Goal: Task Accomplishment & Management: Complete application form

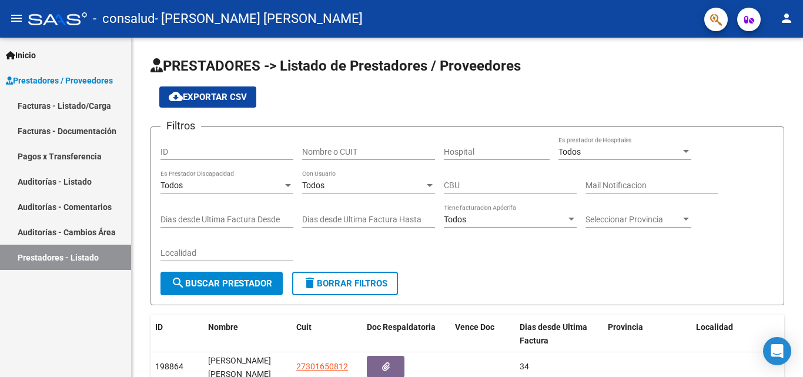
click at [50, 102] on link "Facturas - Listado/Carga" at bounding box center [65, 105] width 131 height 25
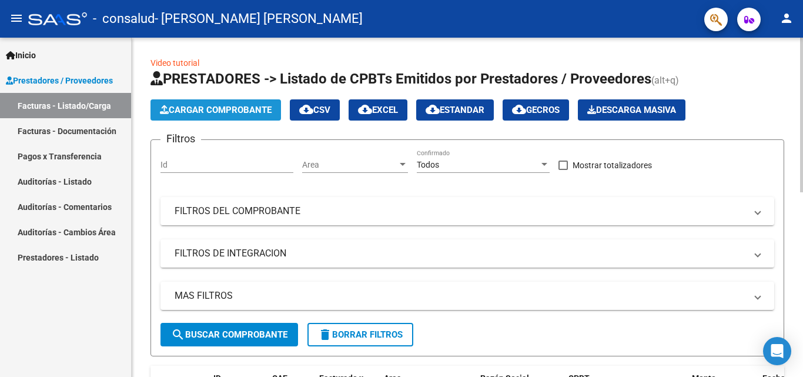
click at [225, 113] on span "Cargar Comprobante" at bounding box center [216, 110] width 112 height 11
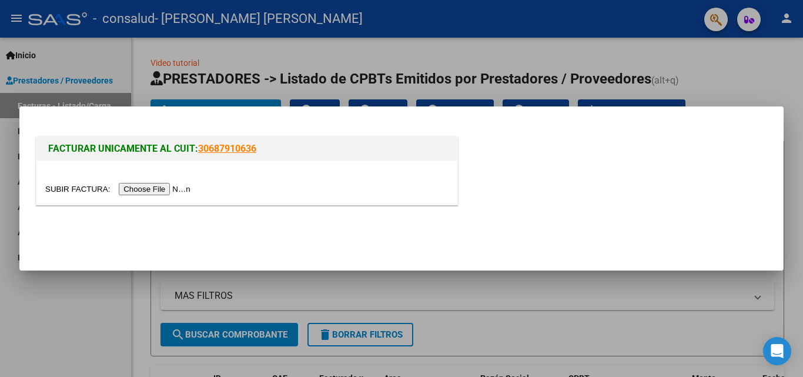
click at [179, 190] on input "file" at bounding box center [119, 189] width 149 height 12
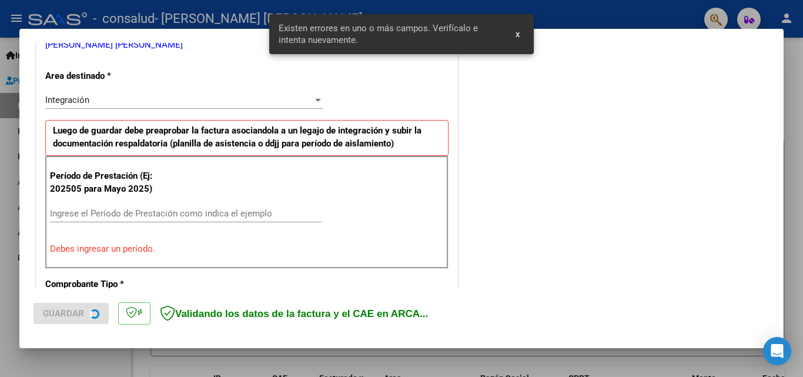
scroll to position [265, 0]
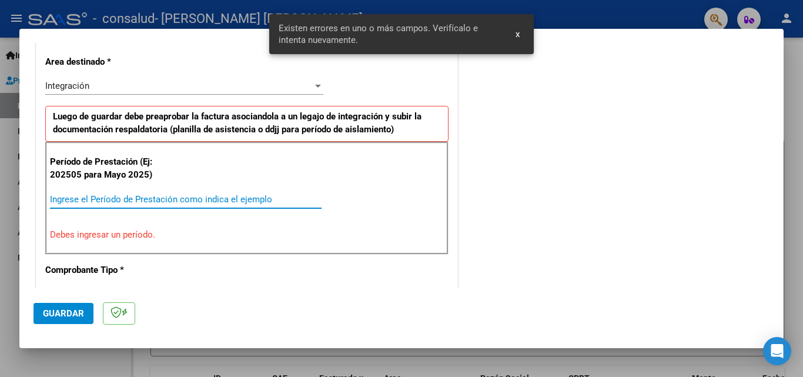
click at [222, 197] on input "Ingrese el Período de Prestación como indica el ejemplo" at bounding box center [185, 199] width 271 height 11
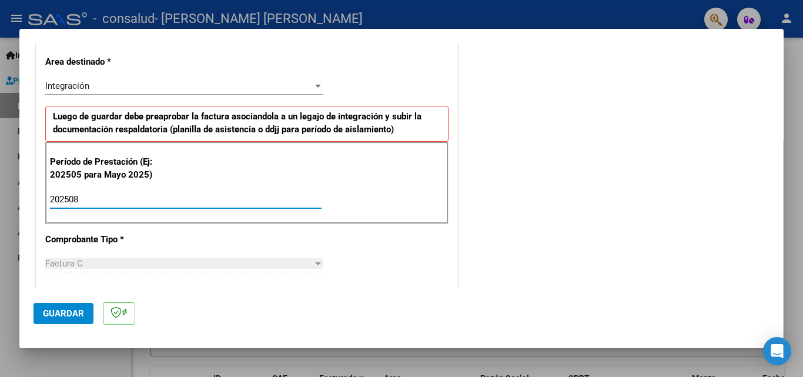
type input "202508"
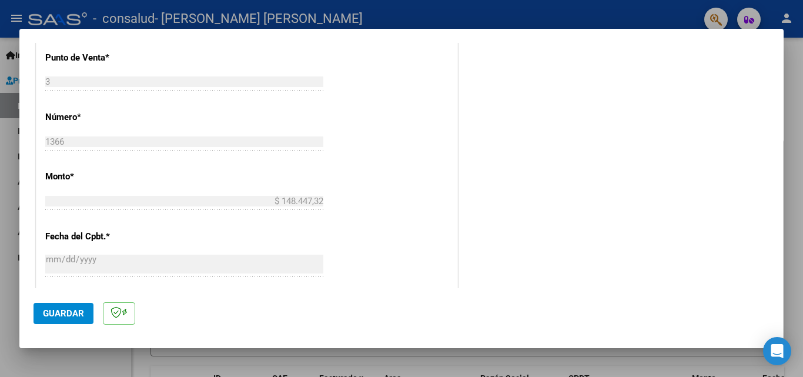
scroll to position [780, 0]
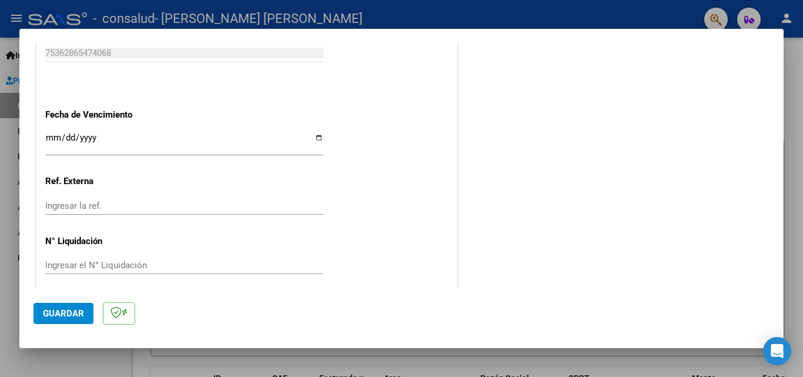
click at [311, 140] on input "Ingresar la fecha" at bounding box center [184, 142] width 278 height 19
type input "[DATE]"
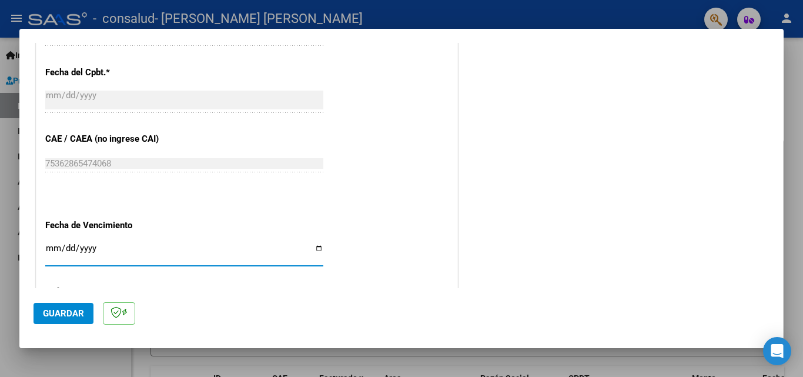
scroll to position [789, 0]
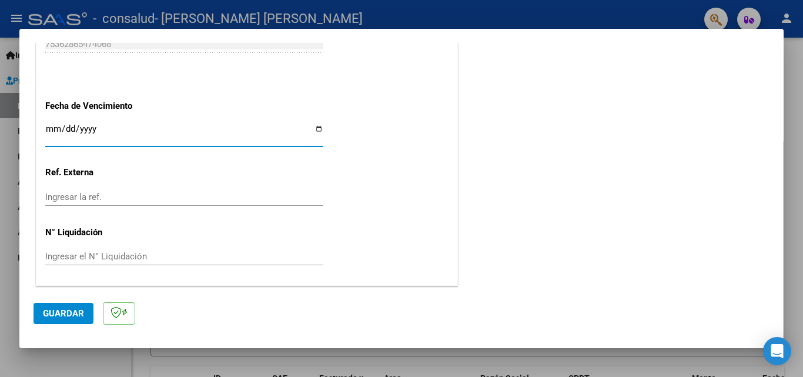
click at [71, 306] on button "Guardar" at bounding box center [63, 313] width 60 height 21
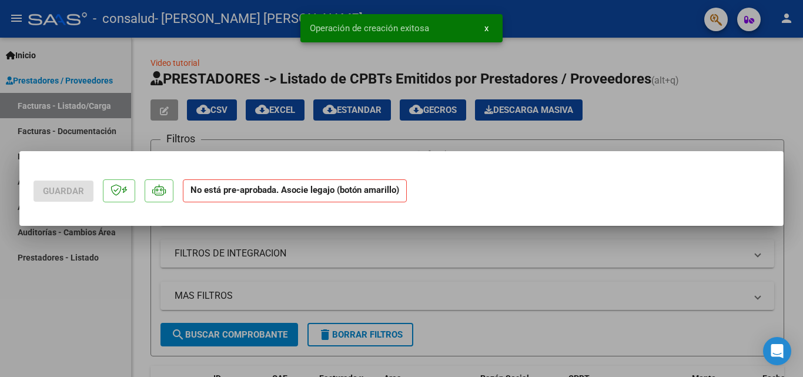
scroll to position [0, 0]
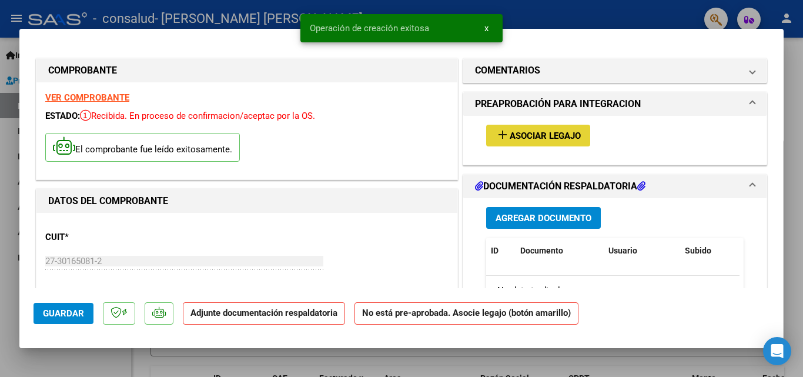
click at [551, 130] on span "Asociar Legajo" at bounding box center [544, 135] width 71 height 11
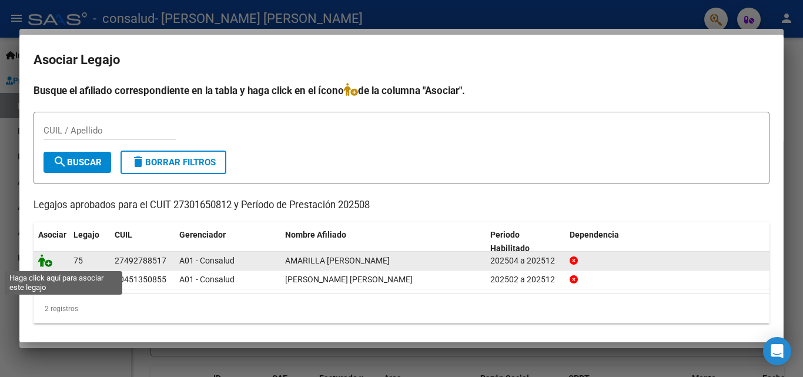
click at [49, 262] on icon at bounding box center [45, 260] width 14 height 13
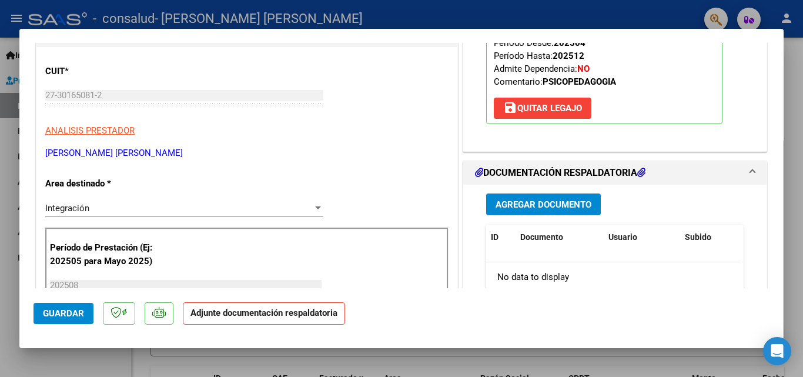
scroll to position [169, 0]
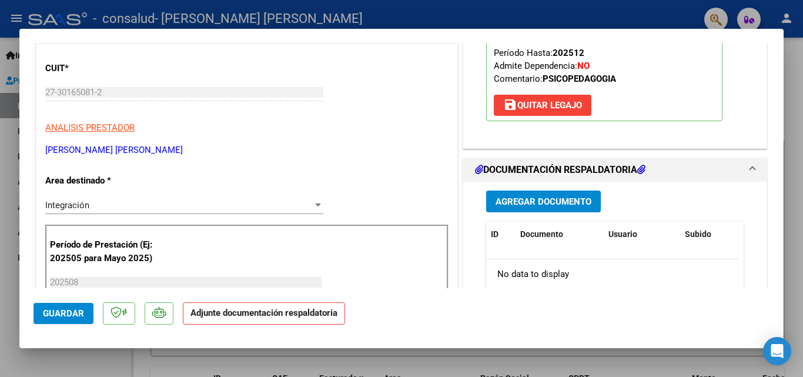
click at [554, 198] on span "Agregar Documento" at bounding box center [543, 201] width 96 height 11
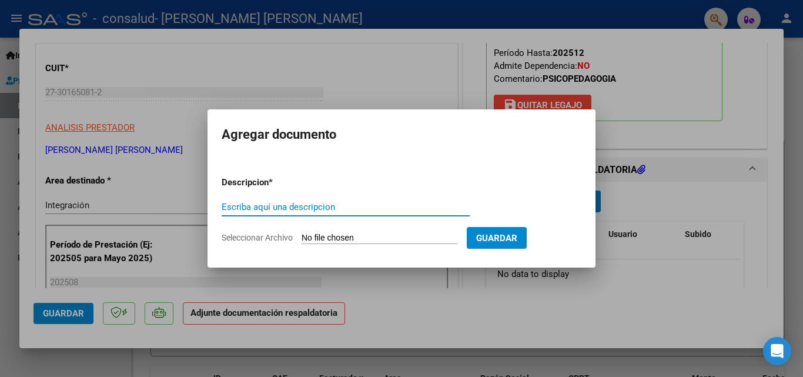
click at [403, 233] on input "Seleccionar Archivo" at bounding box center [379, 238] width 156 height 11
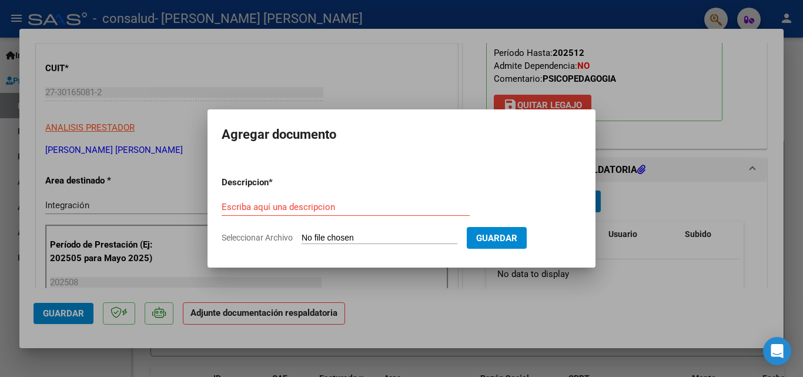
type input "C:\fakepath\Asistencia [PERSON_NAME] 25.pdf"
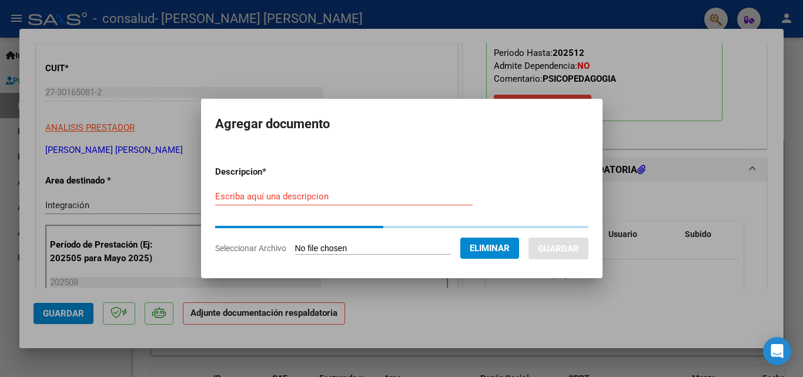
click at [307, 193] on form "Descripcion * Escriba aquí una descripcion Seleccionar Archivo Eliminar Guardar" at bounding box center [401, 209] width 373 height 107
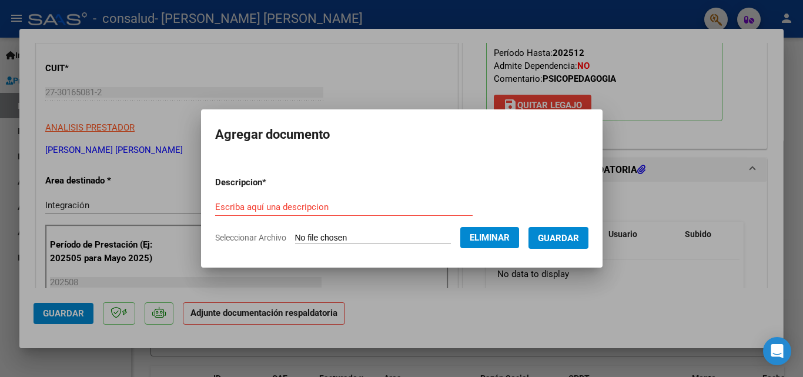
click at [298, 208] on input "Escriba aquí una descripcion" at bounding box center [343, 207] width 257 height 11
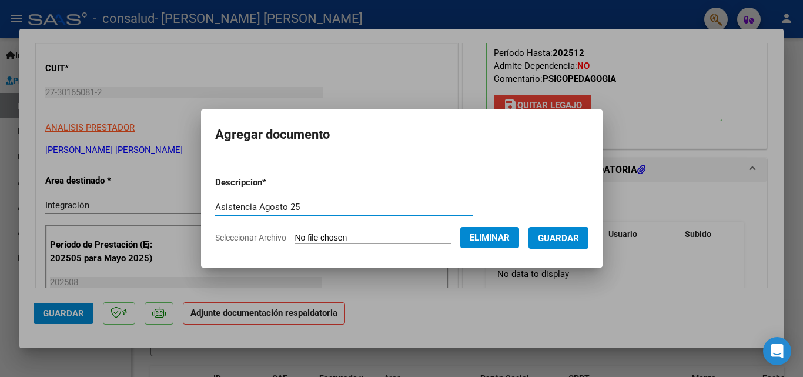
type input "Asistencia Agosto 25"
click at [570, 237] on span "Guardar" at bounding box center [558, 238] width 41 height 11
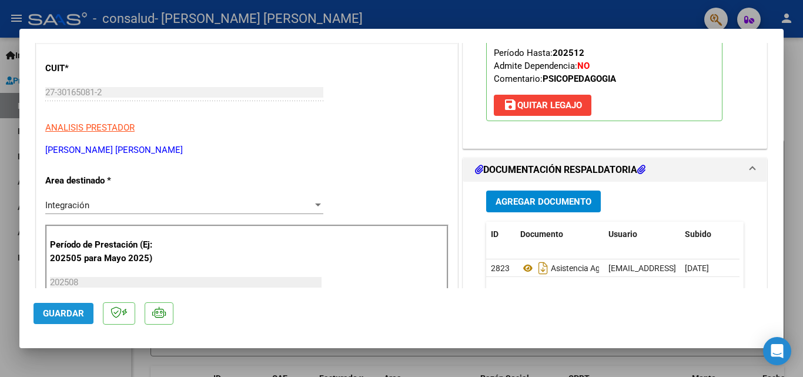
click at [59, 310] on span "Guardar" at bounding box center [63, 313] width 41 height 11
click at [7, 213] on div at bounding box center [401, 188] width 803 height 377
type input "$ 0,00"
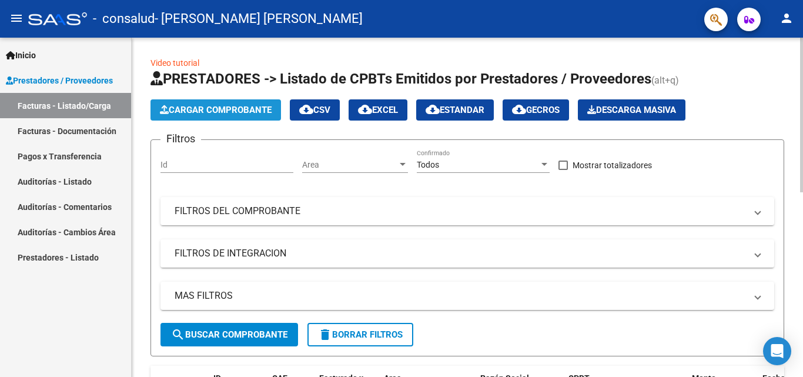
click at [200, 113] on span "Cargar Comprobante" at bounding box center [216, 110] width 112 height 11
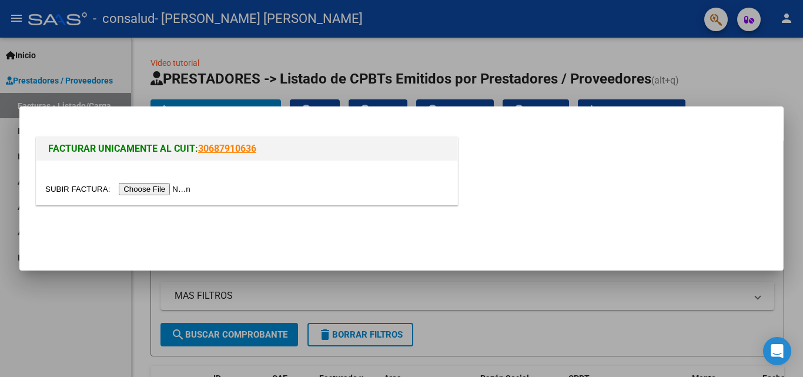
click at [163, 186] on input "file" at bounding box center [119, 189] width 149 height 12
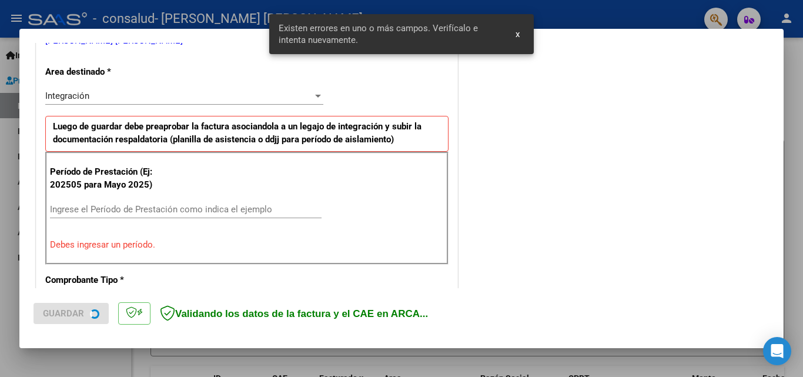
scroll to position [265, 0]
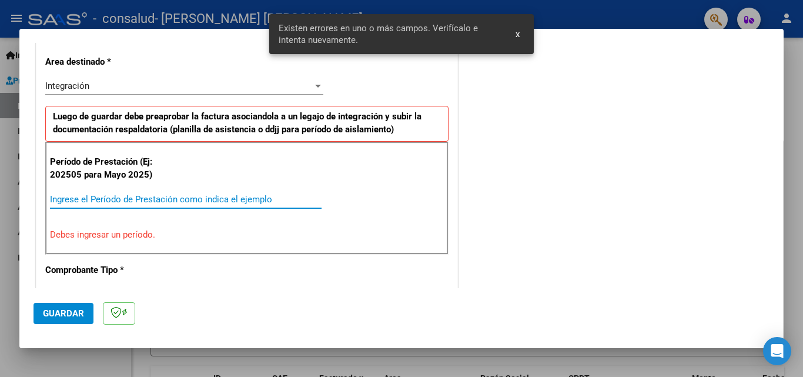
click at [108, 200] on input "Ingrese el Período de Prestación como indica el ejemplo" at bounding box center [185, 199] width 271 height 11
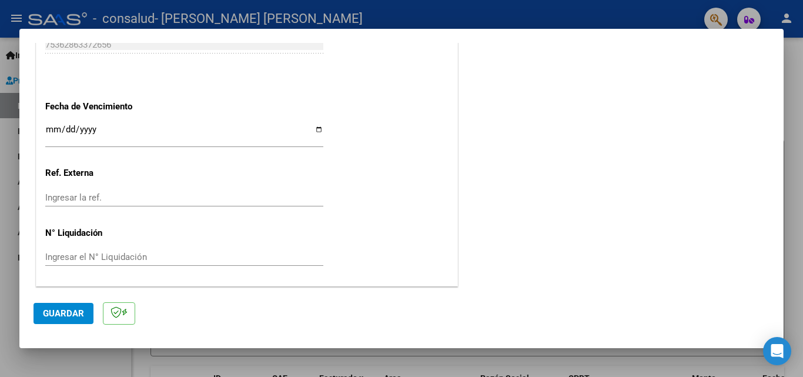
scroll to position [789, 0]
type input "202508"
click at [317, 126] on input "Ingresar la fecha" at bounding box center [184, 133] width 278 height 19
type input "[DATE]"
click at [59, 318] on span "Guardar" at bounding box center [63, 313] width 41 height 11
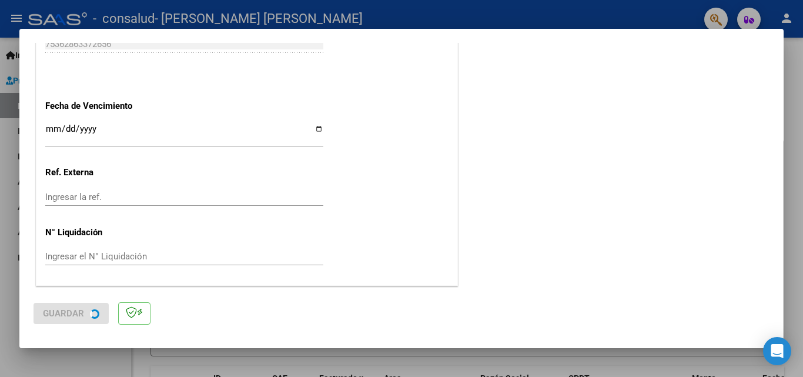
scroll to position [0, 0]
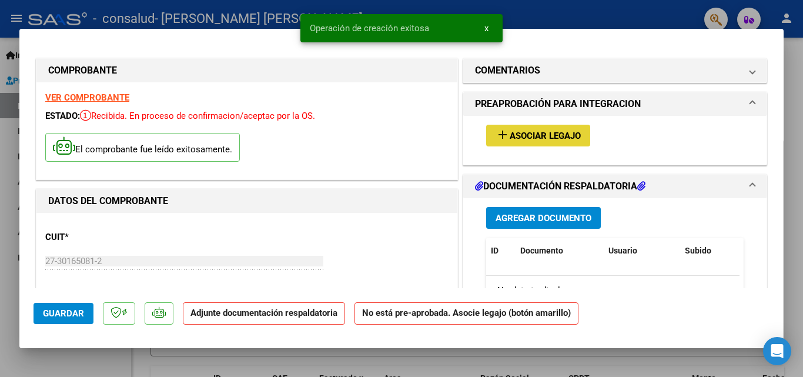
click at [527, 133] on span "Asociar Legajo" at bounding box center [544, 135] width 71 height 11
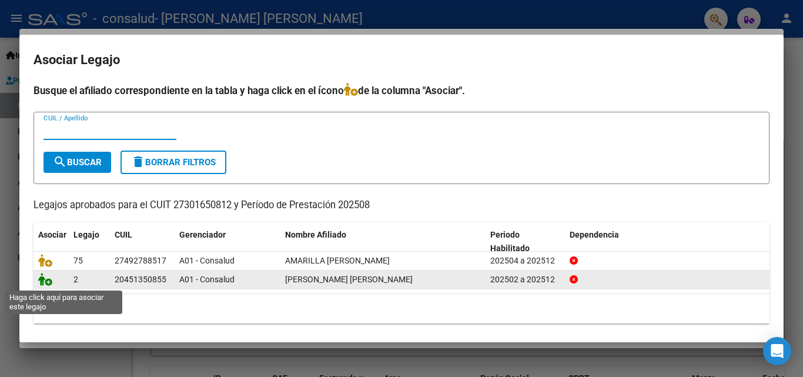
click at [46, 284] on icon at bounding box center [45, 279] width 14 height 13
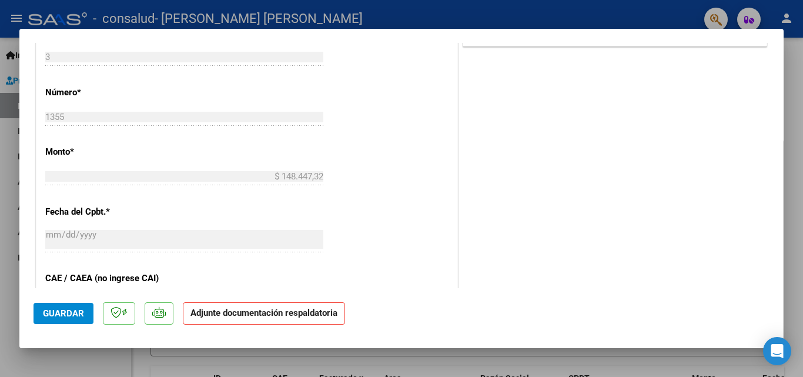
scroll to position [274, 0]
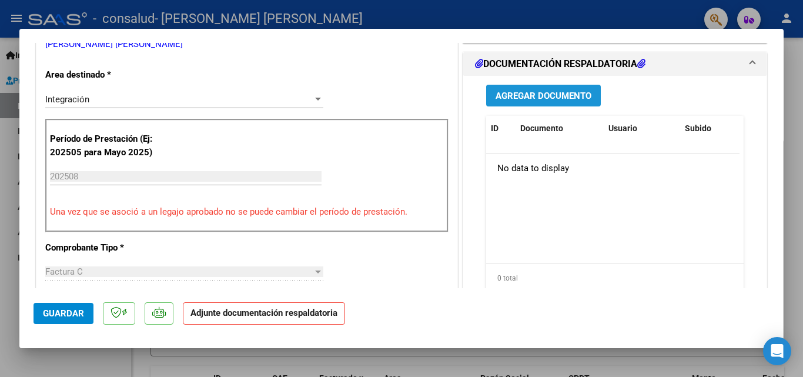
click at [558, 97] on span "Agregar Documento" at bounding box center [543, 95] width 96 height 11
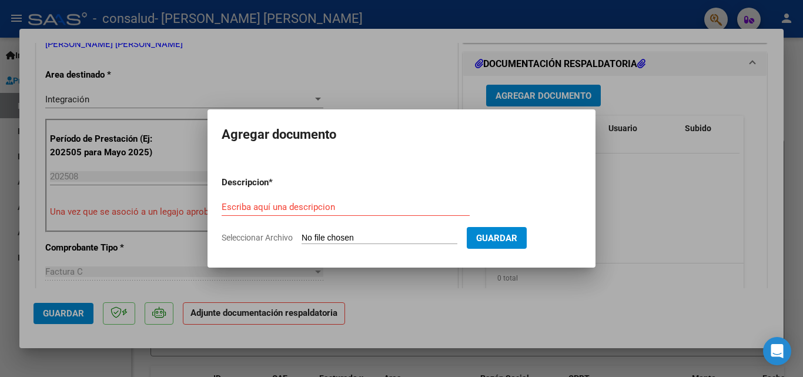
click at [368, 233] on input "Seleccionar Archivo" at bounding box center [379, 238] width 156 height 11
type input "C:\fakepath\Asistencia Diego Ago 25.pdf"
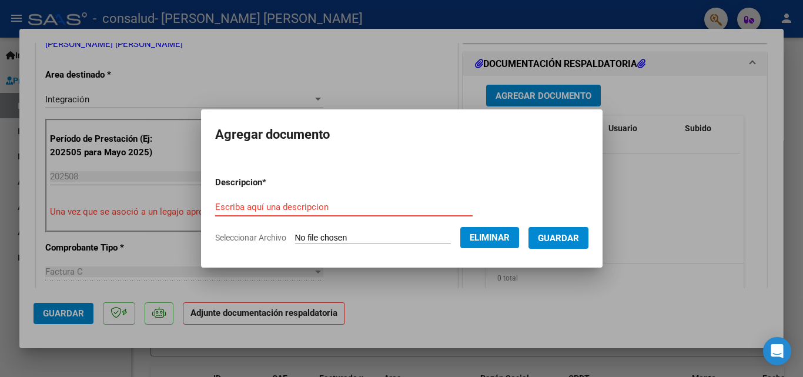
click at [411, 205] on input "Escriba aquí una descripcion" at bounding box center [343, 207] width 257 height 11
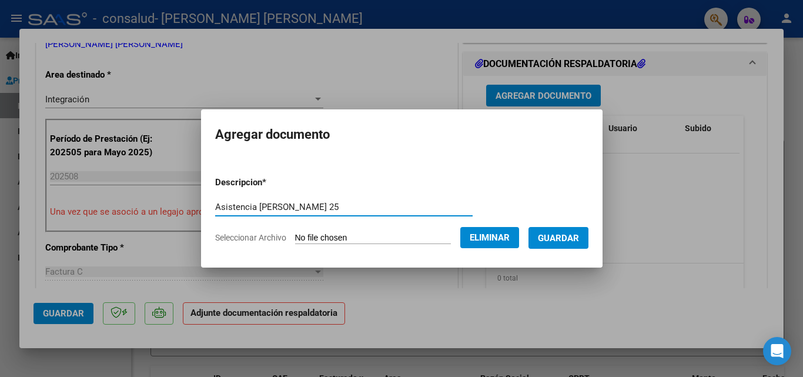
type input "Asistencia [PERSON_NAME] 25"
click at [578, 240] on span "Guardar" at bounding box center [558, 238] width 41 height 11
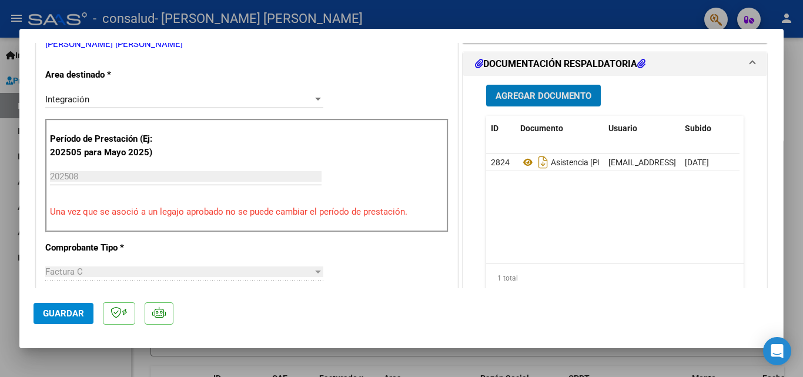
click at [62, 317] on span "Guardar" at bounding box center [63, 313] width 41 height 11
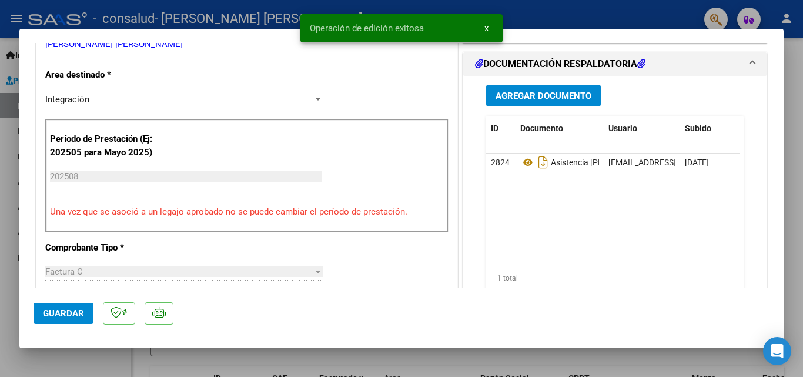
click at [5, 242] on div at bounding box center [401, 188] width 803 height 377
type input "$ 0,00"
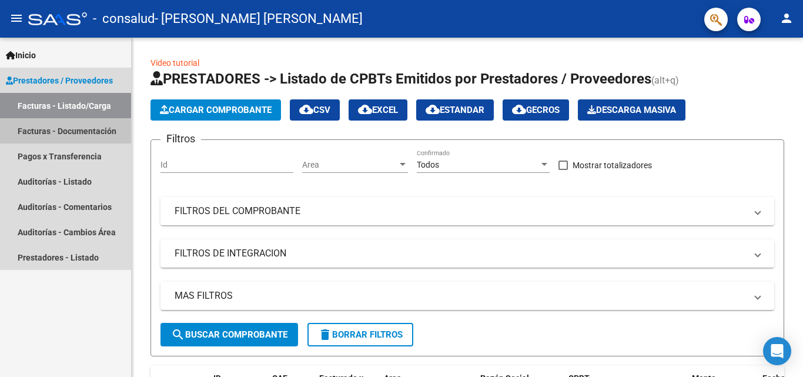
click at [96, 128] on link "Facturas - Documentación" at bounding box center [65, 130] width 131 height 25
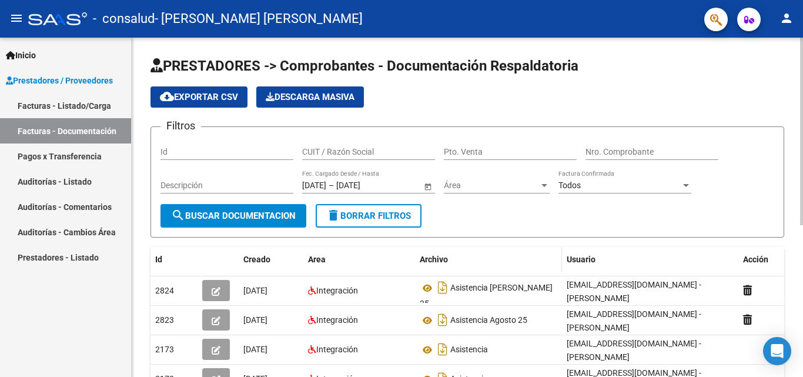
scroll to position [274, 0]
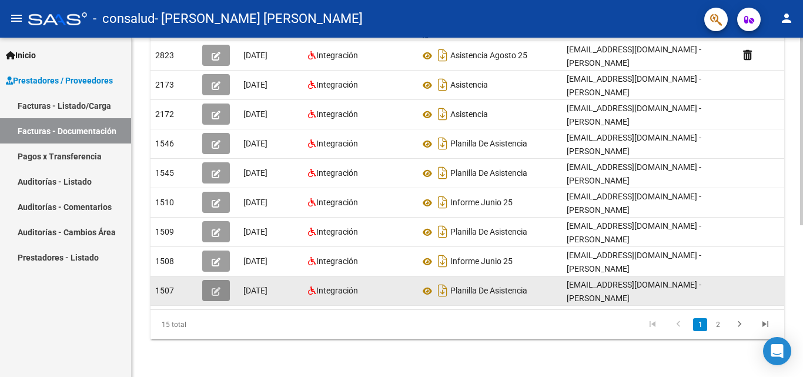
click at [220, 287] on icon "button" at bounding box center [216, 291] width 9 height 9
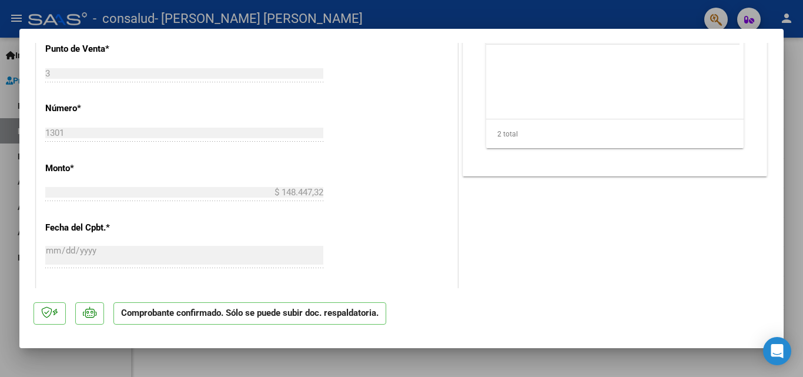
scroll to position [309, 0]
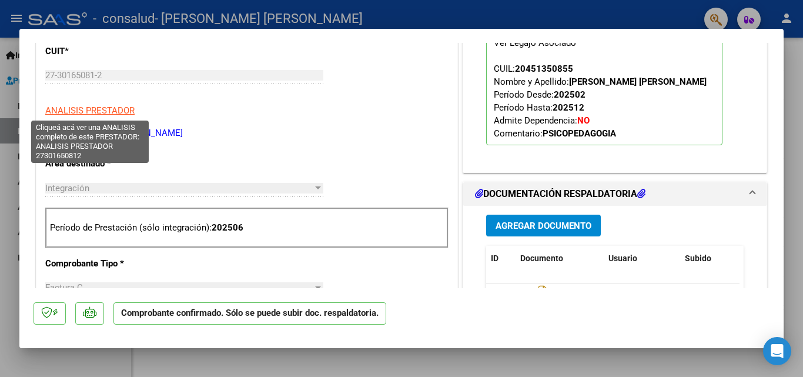
click at [96, 107] on span "ANALISIS PRESTADOR" at bounding box center [89, 110] width 89 height 11
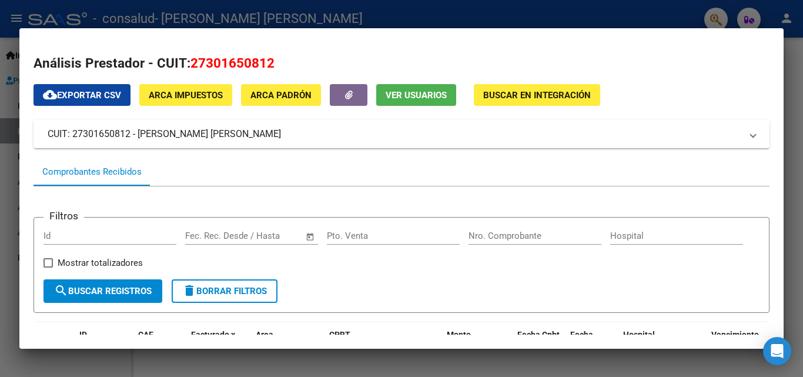
click at [112, 296] on span "search Buscar Registros" at bounding box center [103, 291] width 98 height 11
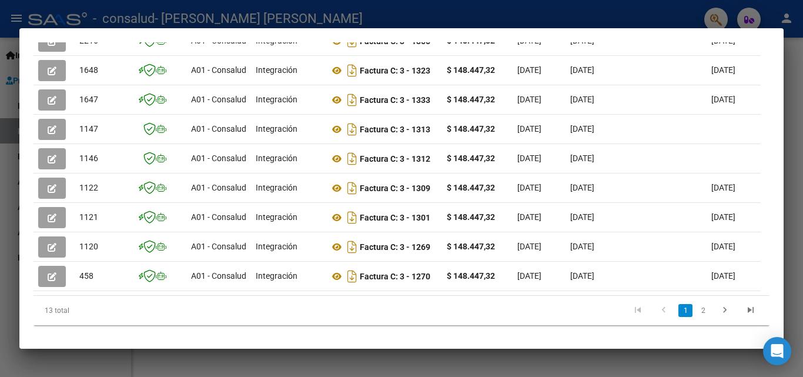
scroll to position [395, 0]
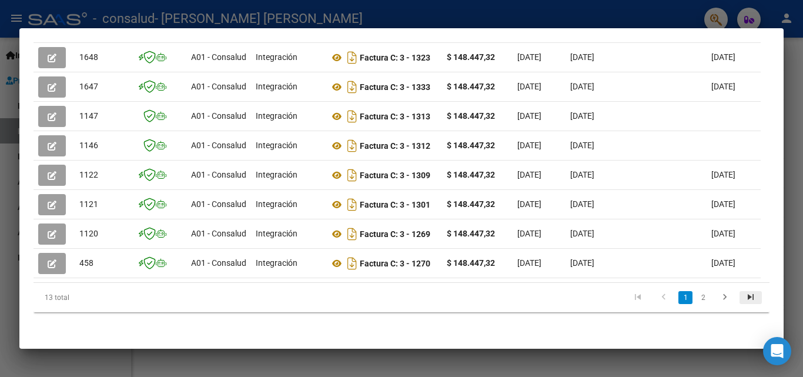
click at [747, 299] on icon "go to last page" at bounding box center [750, 298] width 15 height 14
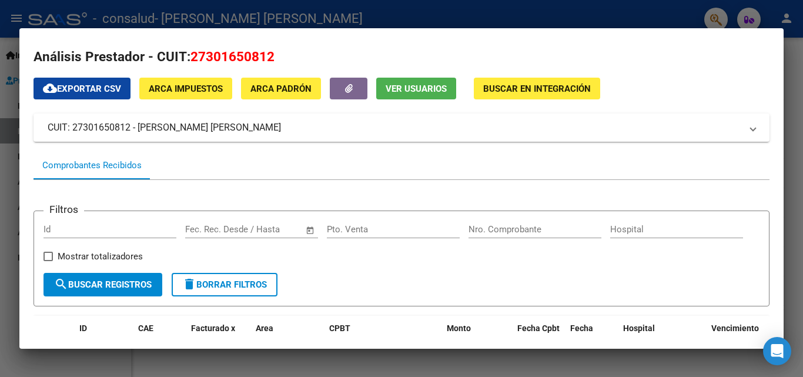
scroll to position [0, 0]
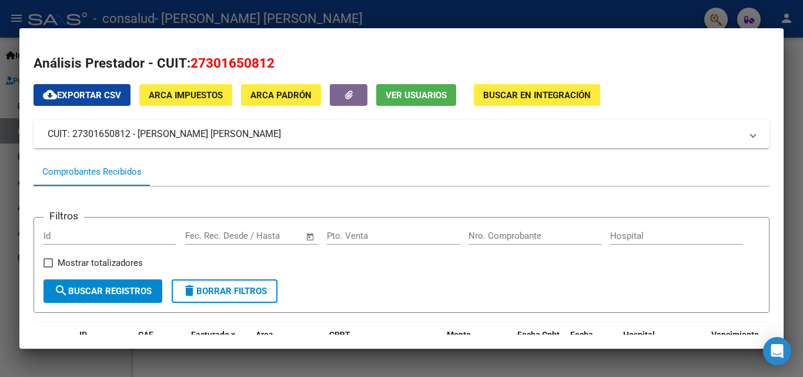
click at [568, 100] on span "Buscar en Integración" at bounding box center [537, 95] width 108 height 11
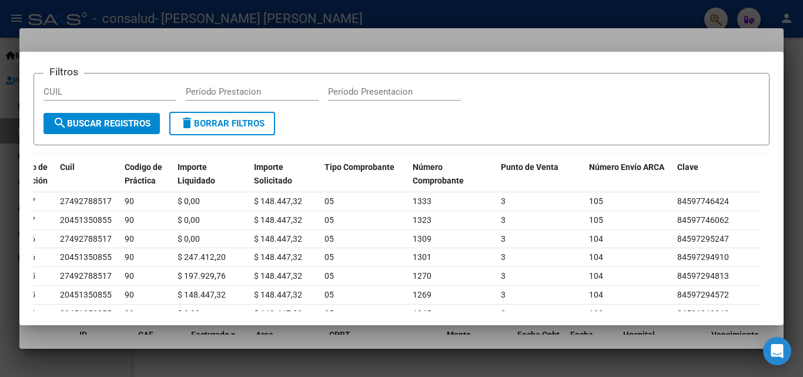
scroll to position [39, 0]
